Goal: Navigation & Orientation: Go to known website

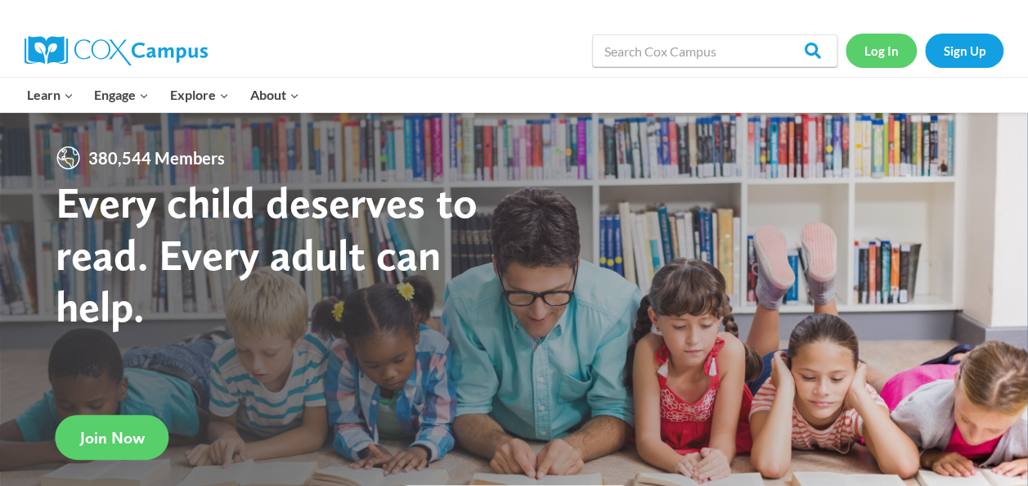
click at [881, 47] on link "Log In" at bounding box center [880, 51] width 71 height 34
click at [893, 45] on link "Log In" at bounding box center [880, 51] width 71 height 34
